Goal: Check status: Check status

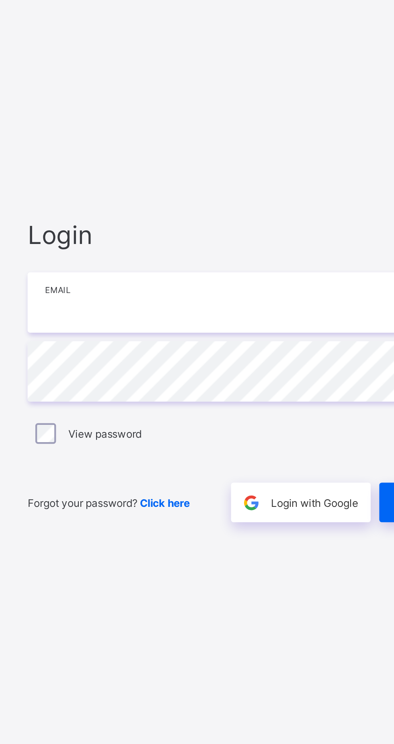
click at [228, 362] on input "email" at bounding box center [262, 348] width 209 height 28
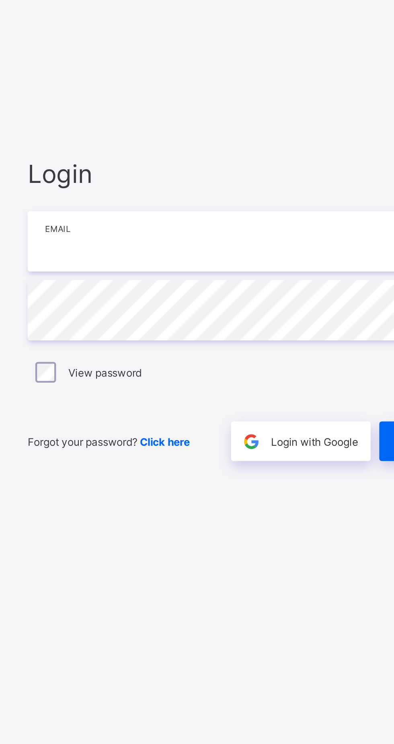
type input "**********"
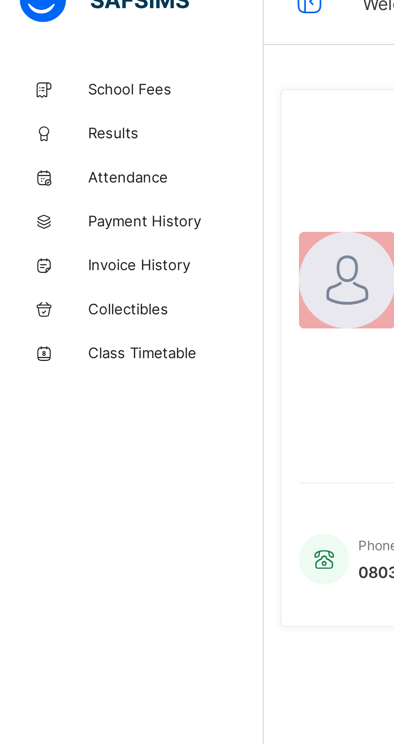
click at [56, 48] on span "School Fees" at bounding box center [64, 48] width 64 height 6
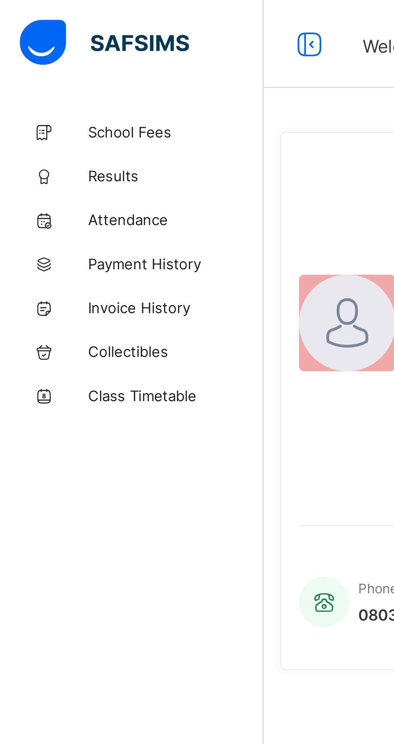
click at [56, 48] on span "School Fees" at bounding box center [64, 48] width 64 height 6
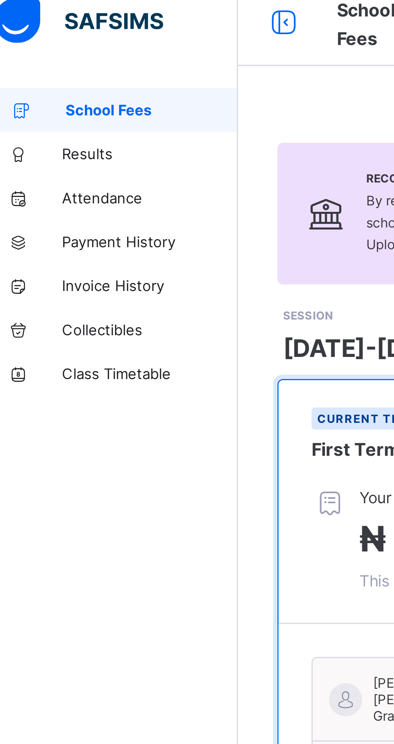
click at [53, 68] on link "Results" at bounding box center [48, 64] width 97 height 16
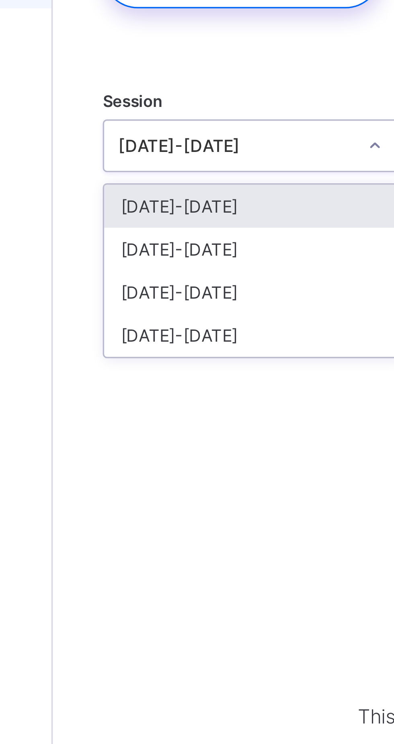
click at [157, 139] on div "[DATE]-[DATE]" at bounding box center [154, 142] width 86 height 12
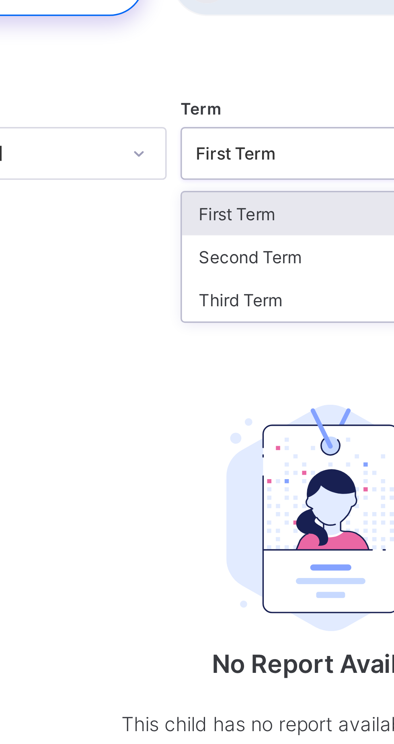
click at [228, 153] on div "Third Term" at bounding box center [245, 154] width 86 height 12
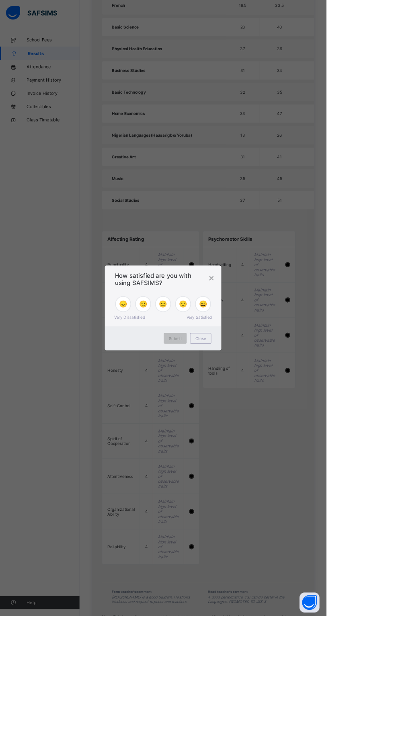
scroll to position [591, 0]
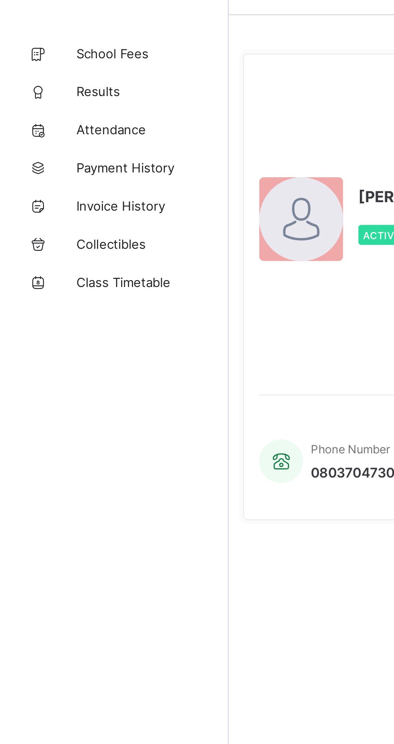
click at [47, 62] on span "Results" at bounding box center [64, 64] width 64 height 6
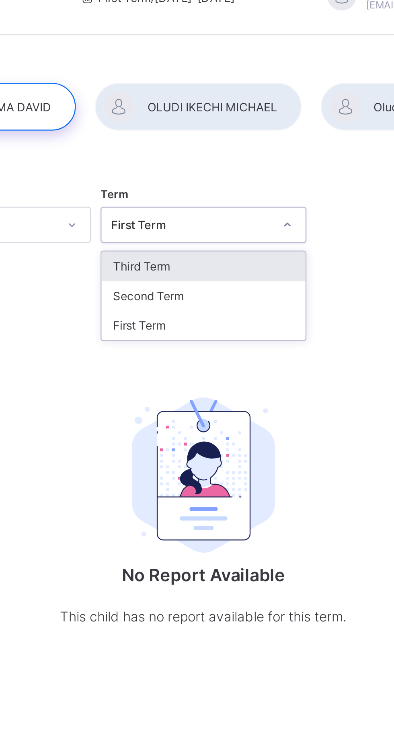
click at [253, 128] on div "Third Term" at bounding box center [245, 129] width 86 height 12
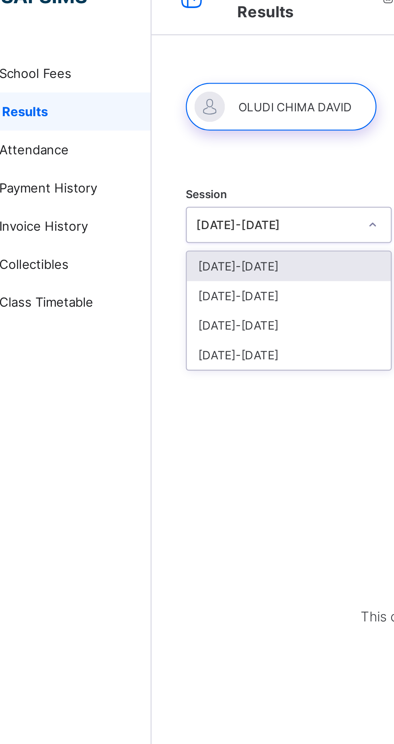
click at [148, 140] on div "[DATE]-[DATE]" at bounding box center [154, 142] width 86 height 12
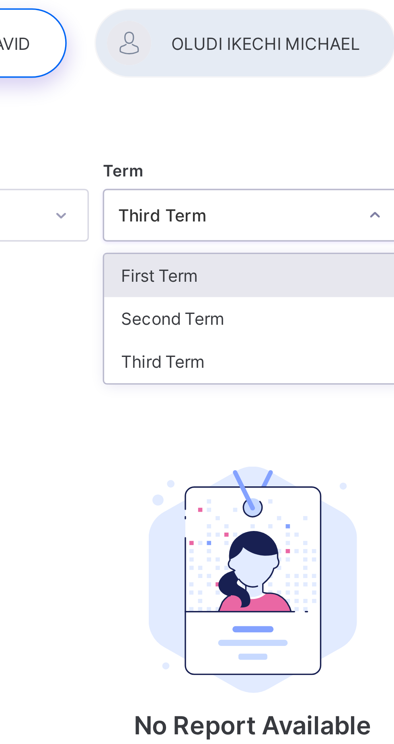
click at [231, 152] on div "Third Term" at bounding box center [245, 154] width 86 height 12
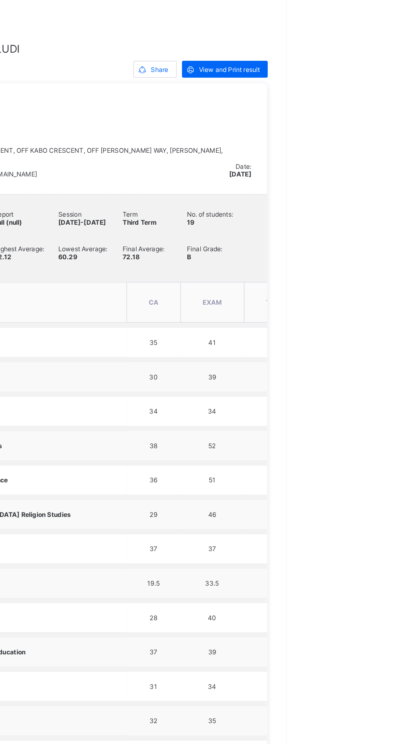
click at [356, 191] on span "View and Print result" at bounding box center [351, 191] width 46 height 6
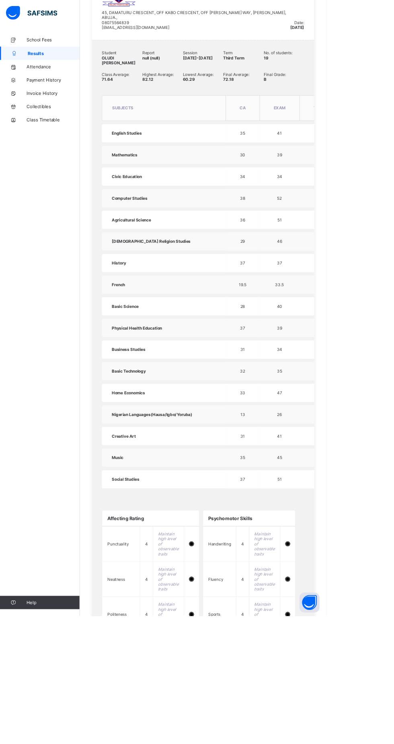
scroll to position [523, 0]
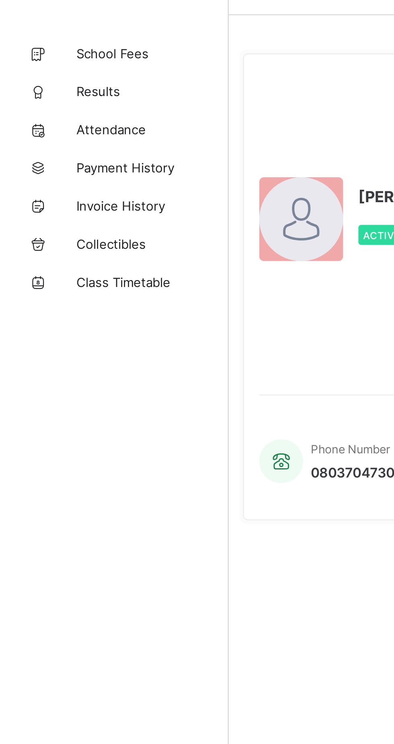
click at [47, 60] on link "Results" at bounding box center [48, 64] width 97 height 16
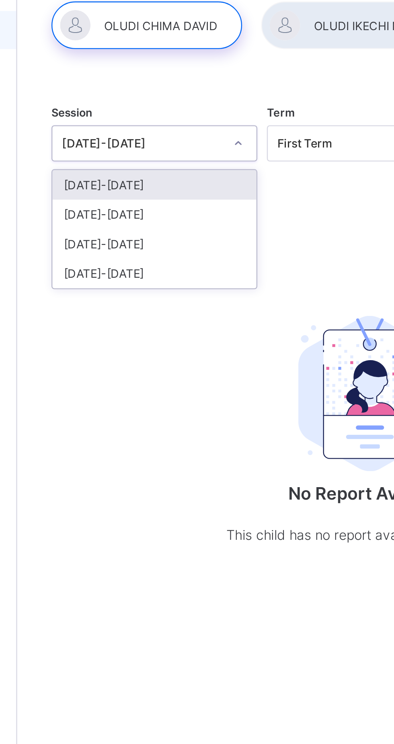
click at [155, 141] on div "[DATE]-[DATE]" at bounding box center [154, 142] width 86 height 12
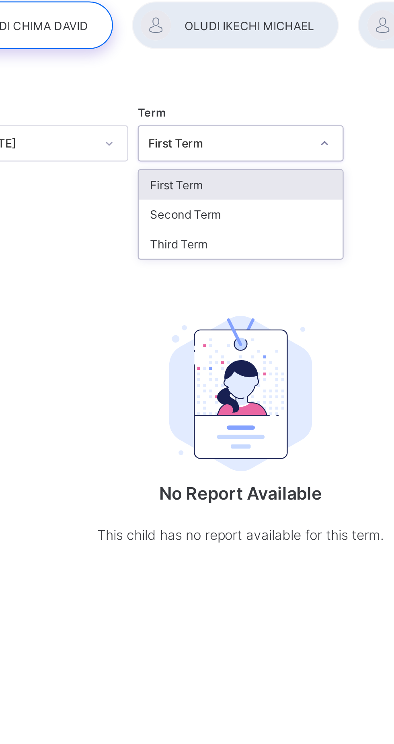
click at [236, 155] on div "Third Term" at bounding box center [245, 154] width 86 height 12
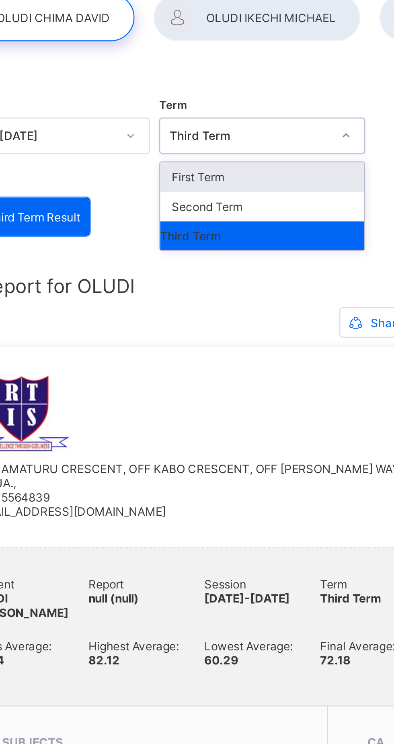
click at [259, 128] on div "First Term" at bounding box center [245, 129] width 86 height 12
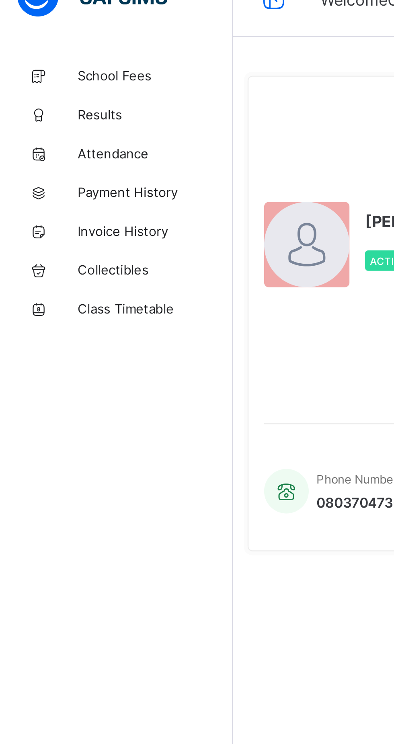
click at [48, 62] on span "Results" at bounding box center [64, 64] width 64 height 6
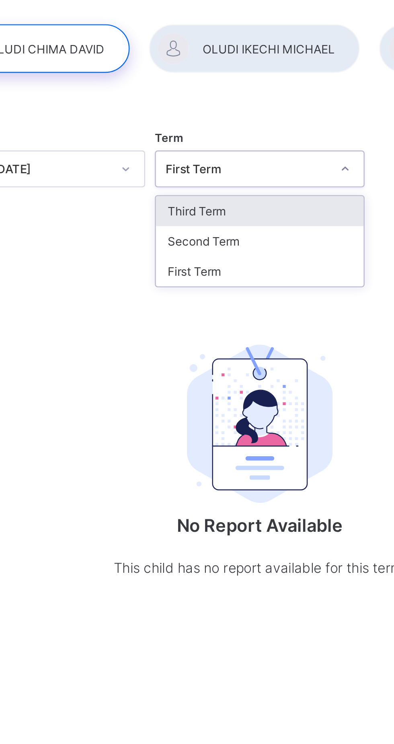
click at [237, 142] on div "Second Term" at bounding box center [245, 142] width 86 height 12
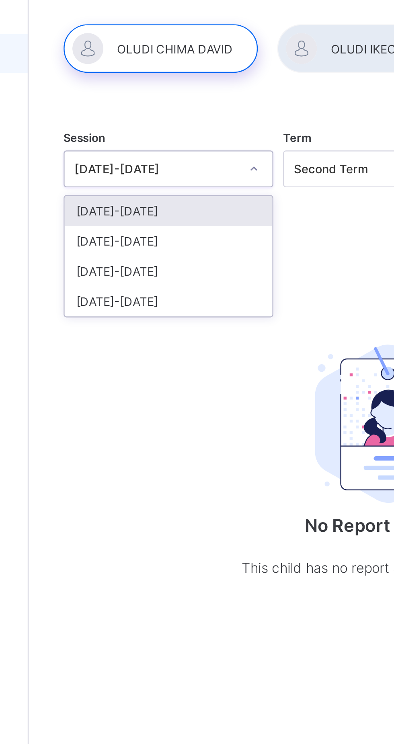
click at [164, 142] on div "[DATE]-[DATE]" at bounding box center [154, 142] width 86 height 12
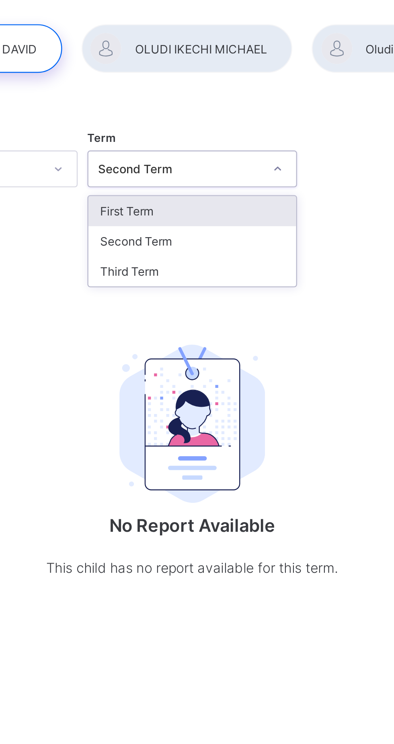
click at [263, 144] on div "Second Term" at bounding box center [245, 142] width 86 height 12
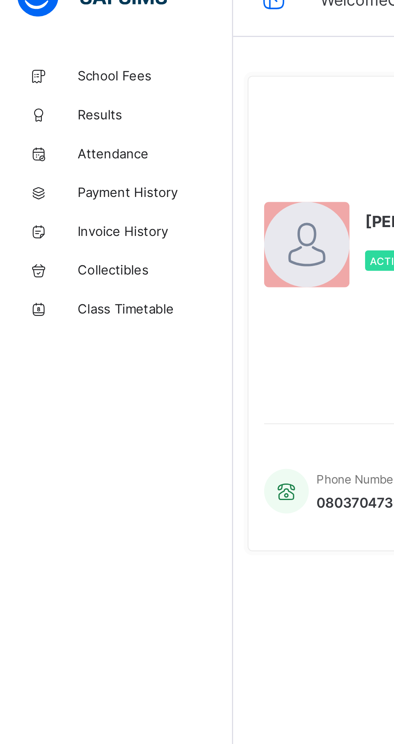
click at [51, 61] on span "Results" at bounding box center [64, 64] width 64 height 6
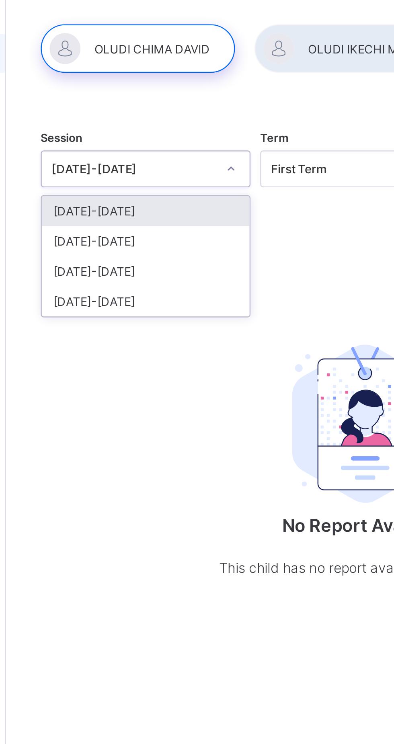
click at [162, 142] on div "[DATE]-[DATE]" at bounding box center [154, 142] width 86 height 12
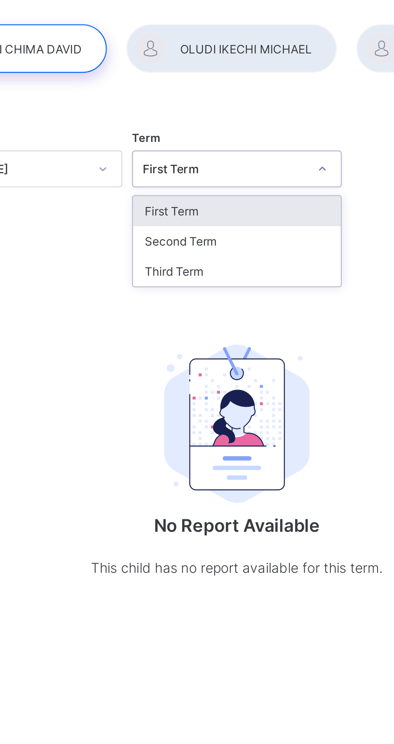
click at [247, 157] on div "Third Term" at bounding box center [245, 154] width 86 height 12
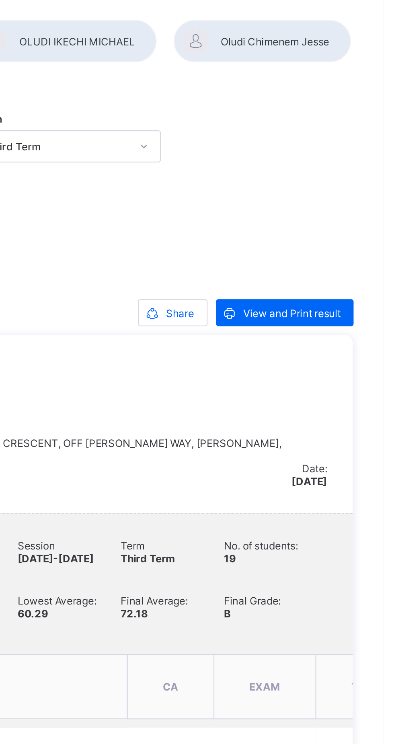
click at [256, 61] on div at bounding box center [242, 62] width 87 height 20
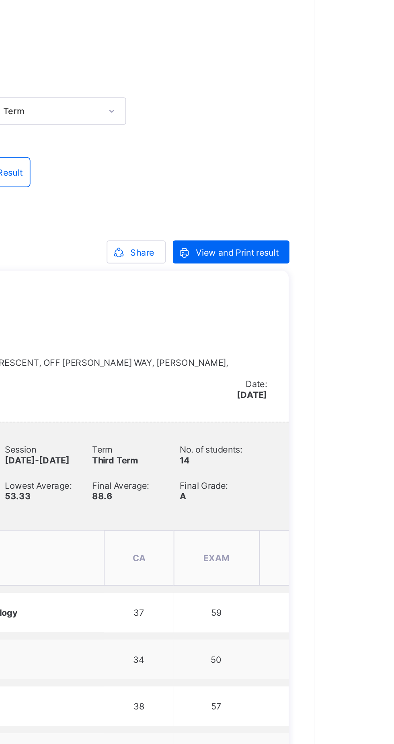
click at [359, 190] on span "View and Print result" at bounding box center [351, 191] width 46 height 6
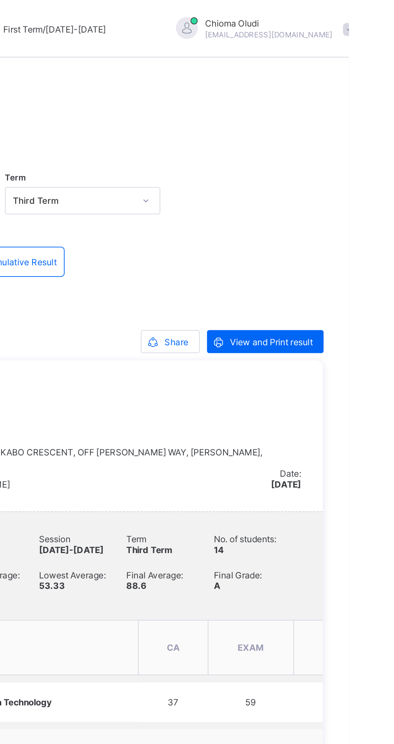
click at [199, 57] on div at bounding box center [157, 62] width 84 height 20
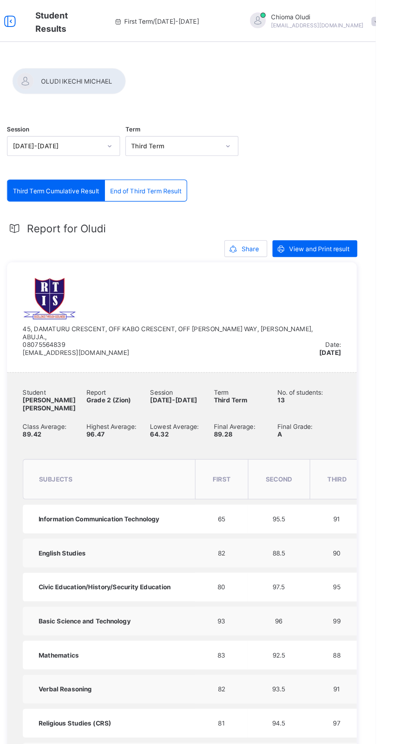
click at [202, 55] on div at bounding box center [158, 62] width 87 height 20
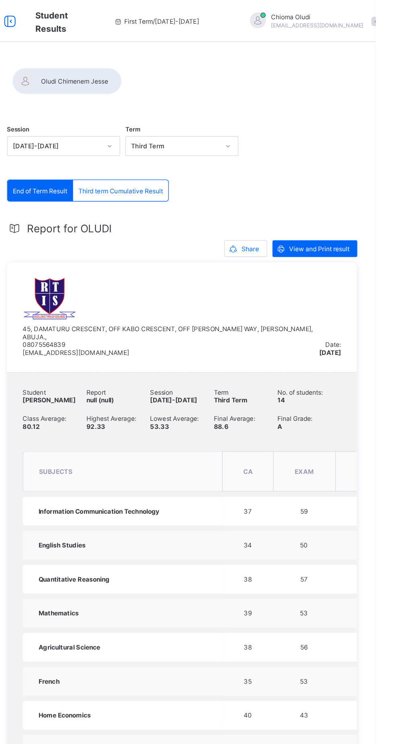
click at [199, 62] on div at bounding box center [157, 62] width 84 height 20
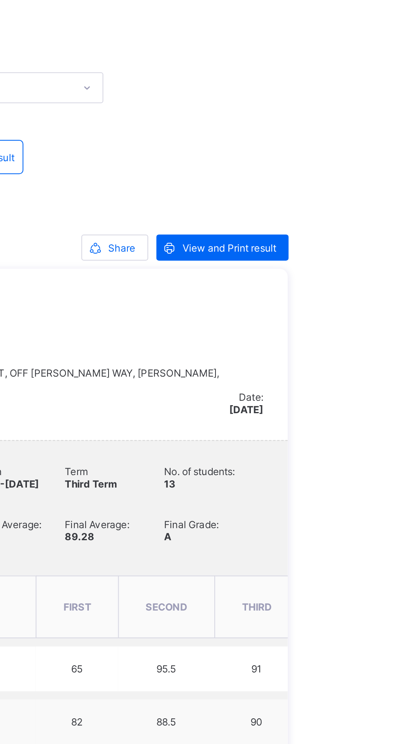
click at [355, 191] on span "View and Print result" at bounding box center [351, 191] width 46 height 6
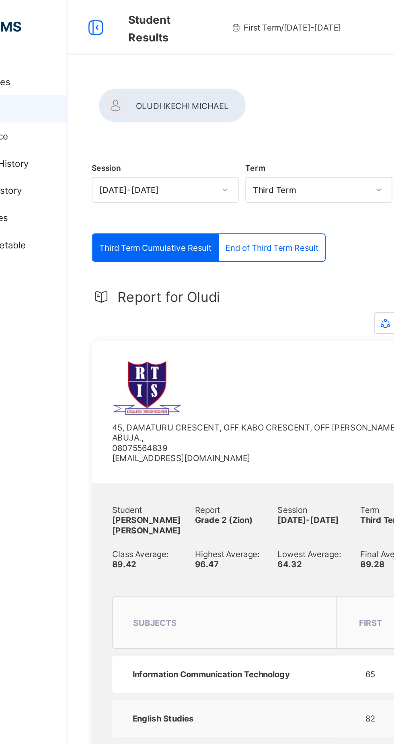
click at [202, 58] on div at bounding box center [158, 62] width 87 height 20
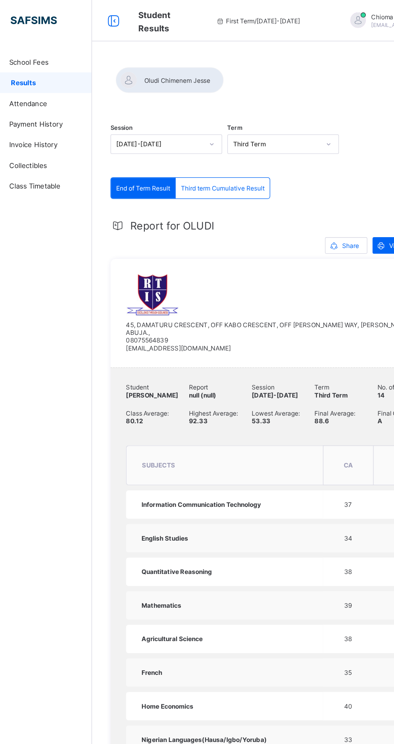
click at [154, 52] on div at bounding box center [245, 52] width 269 height 0
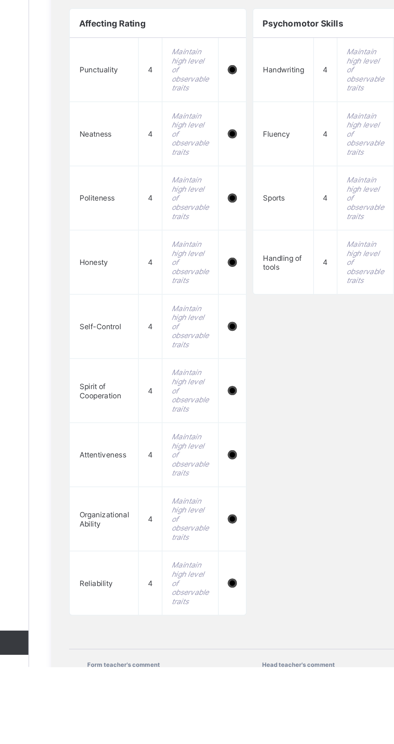
scroll to position [547, 0]
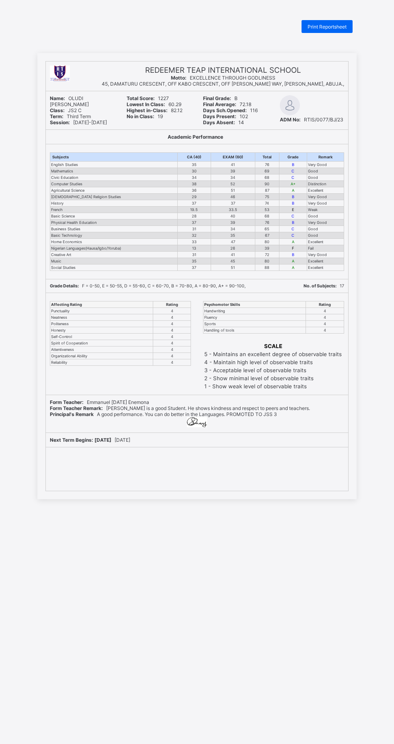
click at [220, 661] on div "Print Reportsheet REDEEMER TEAP INTERNATIONAL SCHOOL Motto: EXCELLENCE THROUGH …" at bounding box center [197, 392] width 394 height 744
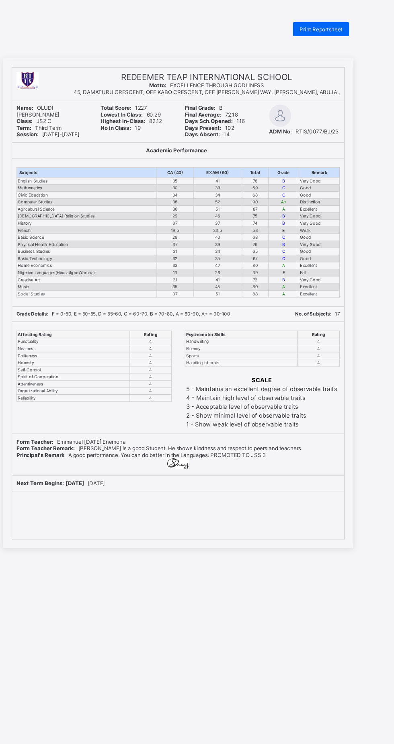
click at [298, 302] on div "Psychomotor Skills Rating Handwriting 4 Fluency 4 Sports 4 Handling of tools 4 …" at bounding box center [273, 344] width 149 height 102
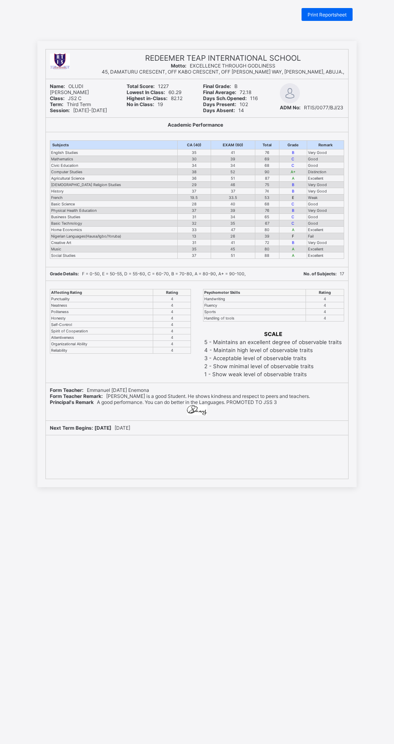
scroll to position [10, 0]
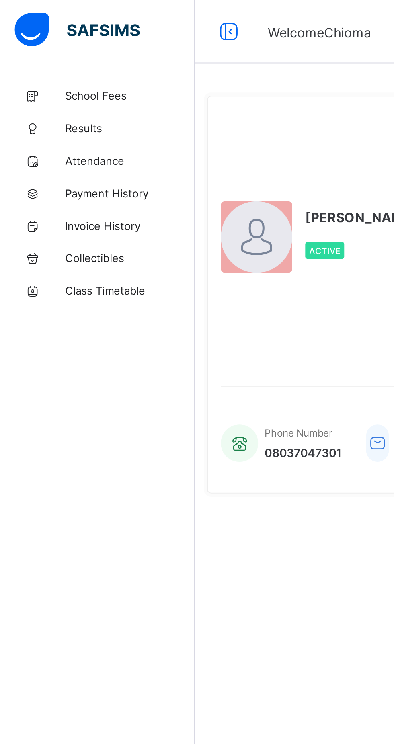
click at [49, 64] on span "Results" at bounding box center [64, 64] width 64 height 6
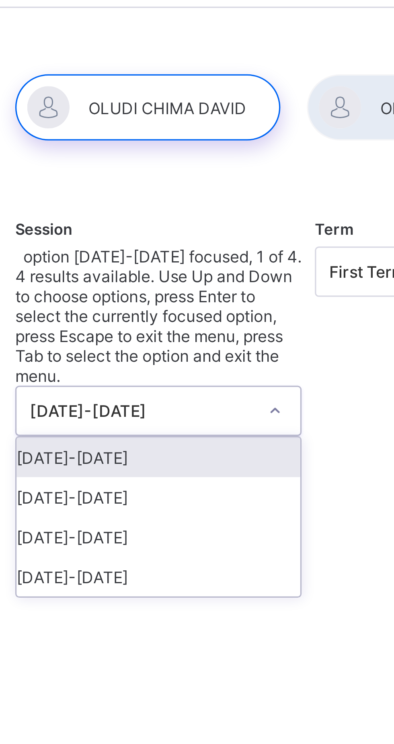
click at [148, 175] on div "[DATE]-[DATE]" at bounding box center [154, 181] width 86 height 12
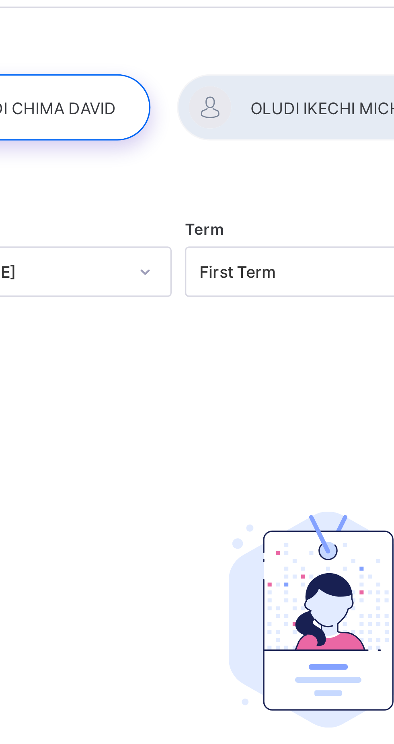
click at [238, 62] on div at bounding box center [242, 62] width 87 height 20
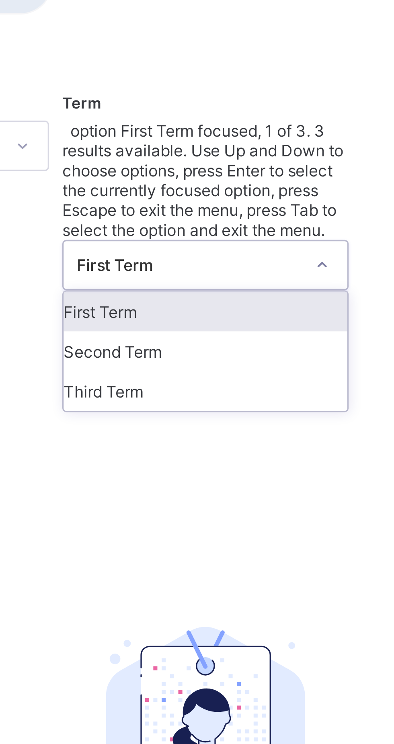
click at [248, 181] on div "Third Term" at bounding box center [245, 187] width 86 height 12
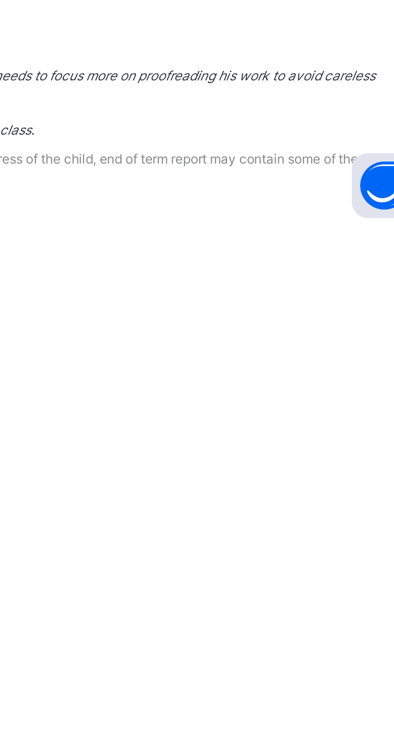
scroll to position [333, 0]
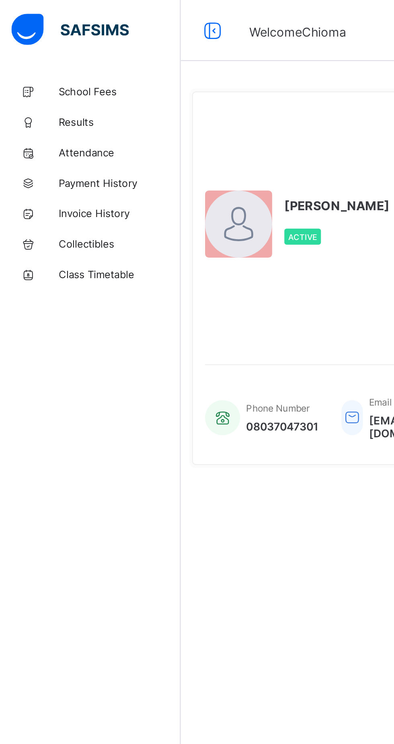
click at [53, 64] on span "Results" at bounding box center [64, 64] width 64 height 6
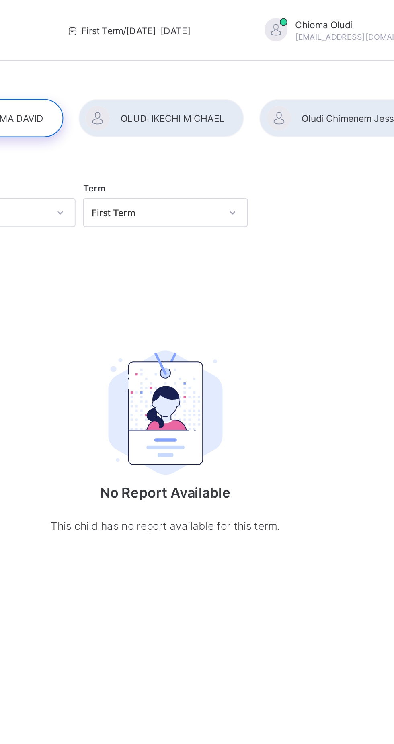
click at [339, 56] on div at bounding box center [337, 62] width 84 height 20
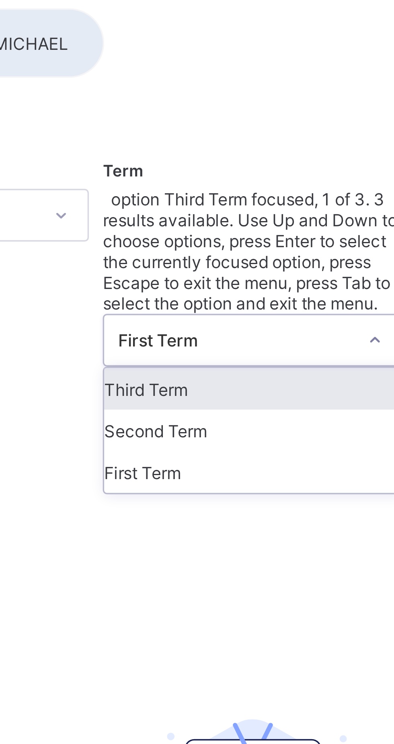
click at [248, 156] on div "Third Term" at bounding box center [245, 162] width 86 height 12
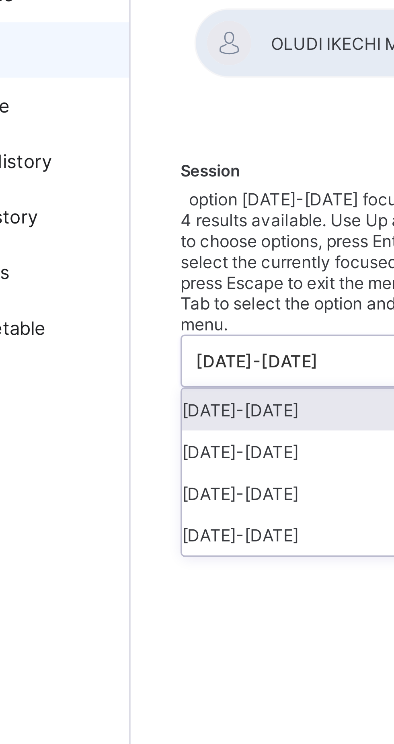
click at [142, 175] on div "[DATE]-[DATE]" at bounding box center [154, 181] width 86 height 12
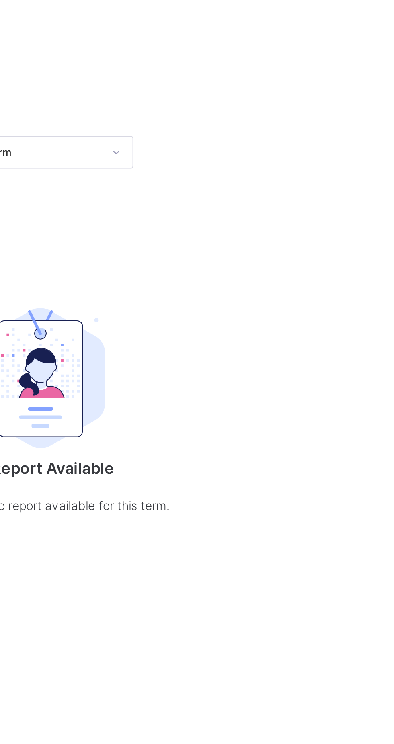
click at [350, 72] on div at bounding box center [245, 72] width 269 height 0
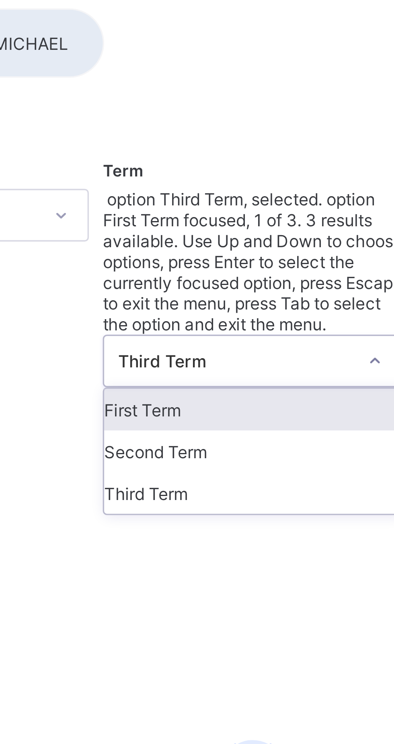
click at [225, 187] on div "Third Term" at bounding box center [245, 193] width 86 height 12
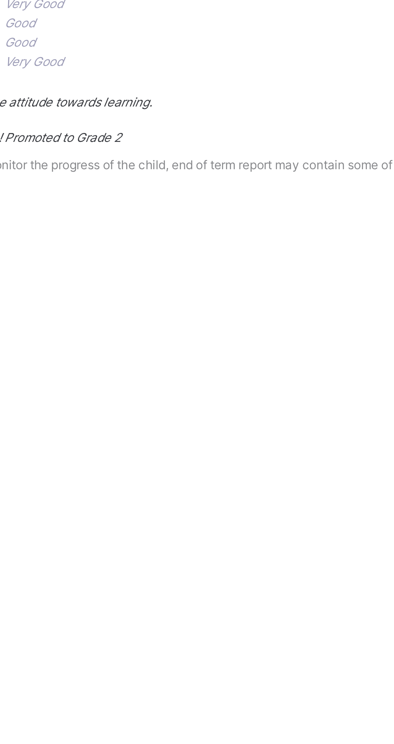
scroll to position [292, 0]
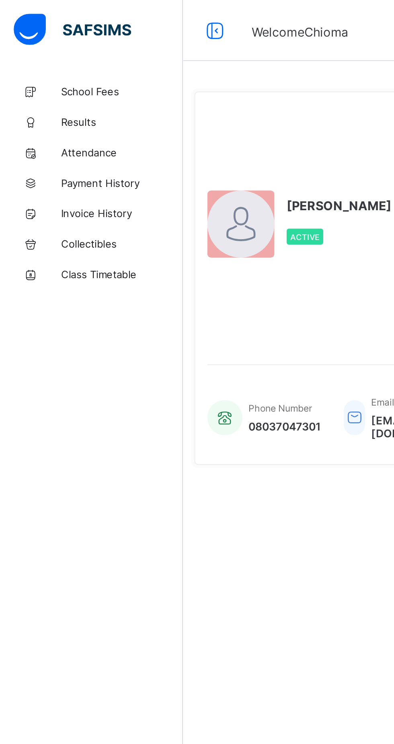
click at [29, 63] on icon at bounding box center [16, 65] width 32 height 6
